Goal: Task Accomplishment & Management: Use online tool/utility

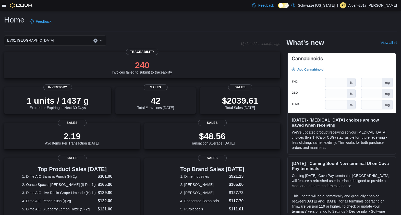
click at [195, 42] on div "EV01 [GEOGRAPHIC_DATA]" at bounding box center [122, 40] width 237 height 10
click at [249, 136] on div "$48.56 Transaction Average [DATE]" at bounding box center [212, 136] width 128 height 16
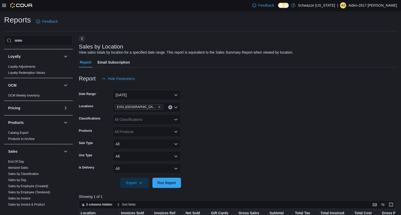
scroll to position [249, 0]
click at [18, 159] on link "End Of Day" at bounding box center [16, 161] width 16 height 4
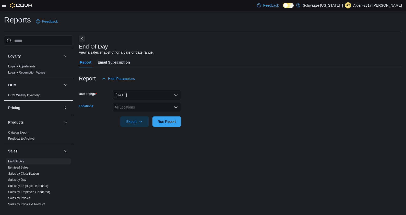
click at [146, 109] on div "All Locations" at bounding box center [146, 107] width 68 height 10
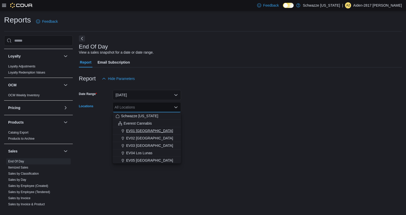
click at [146, 133] on button "EV01 [GEOGRAPHIC_DATA]" at bounding box center [146, 130] width 68 height 7
click at [244, 138] on div "End Of Day View a sales snapshot for a date or date range. Report Email Subscri…" at bounding box center [240, 120] width 323 height 171
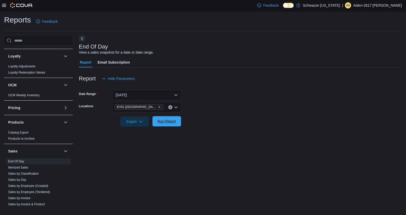
click at [164, 124] on span "Run Report" at bounding box center [166, 121] width 22 height 10
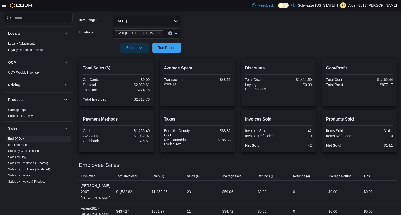
scroll to position [80, 0]
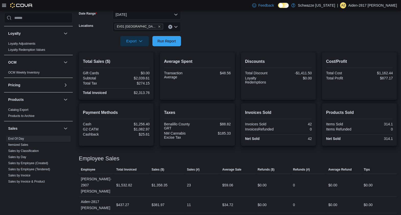
click at [213, 27] on form "Date Range [DATE] Locations [GEOGRAPHIC_DATA] North Valley Export Run Report" at bounding box center [238, 24] width 318 height 43
click at [175, 40] on span "Run Report" at bounding box center [166, 40] width 18 height 5
click at [171, 40] on span "Run Report" at bounding box center [166, 40] width 18 height 5
click at [169, 43] on span "Run Report" at bounding box center [166, 40] width 18 height 5
click at [239, 39] on form "Date Range [DATE] Locations [GEOGRAPHIC_DATA] North Valley Export Run Report" at bounding box center [238, 24] width 318 height 43
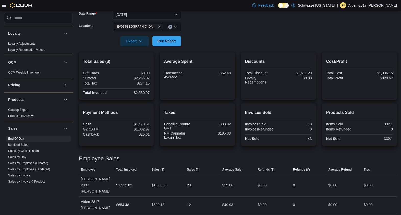
scroll to position [0, 0]
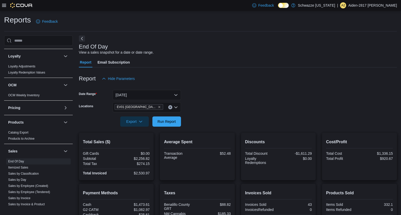
click at [161, 23] on div "Reports Feedback" at bounding box center [200, 21] width 392 height 13
click at [175, 125] on span "Run Report" at bounding box center [166, 121] width 22 height 10
click at [175, 124] on span "Run Report" at bounding box center [166, 121] width 18 height 5
click at [242, 98] on form "Date Range [DATE] Locations [GEOGRAPHIC_DATA] North Valley Export Run Report" at bounding box center [238, 105] width 318 height 43
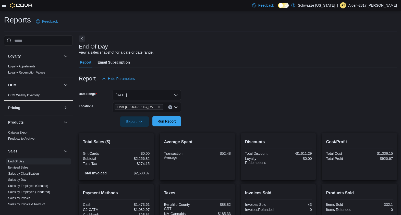
click at [171, 123] on span "Run Report" at bounding box center [166, 121] width 18 height 5
click at [259, 92] on form "Date Range [DATE] Locations [GEOGRAPHIC_DATA] North Valley Export Run Report" at bounding box center [238, 105] width 318 height 43
click at [161, 124] on span "Run Report" at bounding box center [166, 121] width 22 height 10
click at [161, 124] on span "Run Report" at bounding box center [166, 121] width 18 height 5
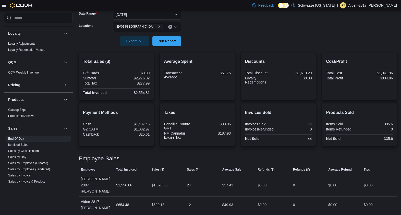
scroll to position [80, 0]
click at [168, 36] on span "Run Report" at bounding box center [166, 41] width 22 height 10
